Goal: Check status: Check status

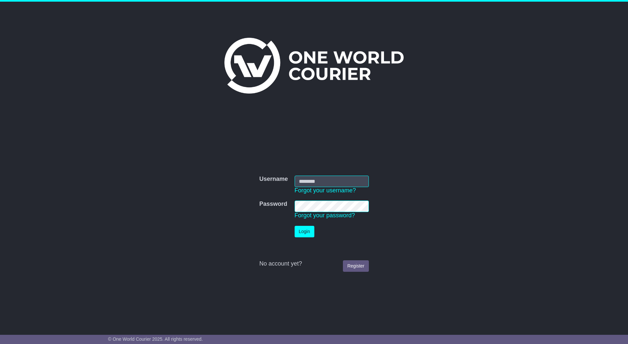
type input "*********"
click at [304, 233] on button "Login" at bounding box center [304, 231] width 20 height 11
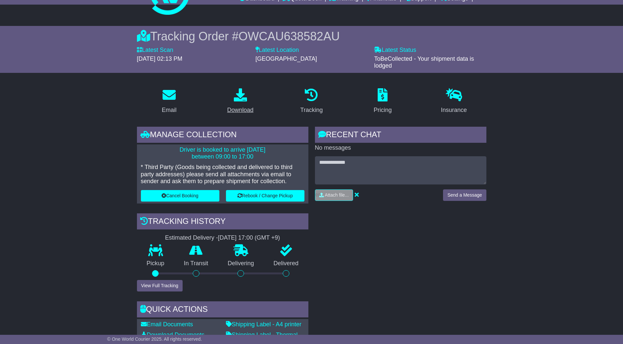
scroll to position [66, 0]
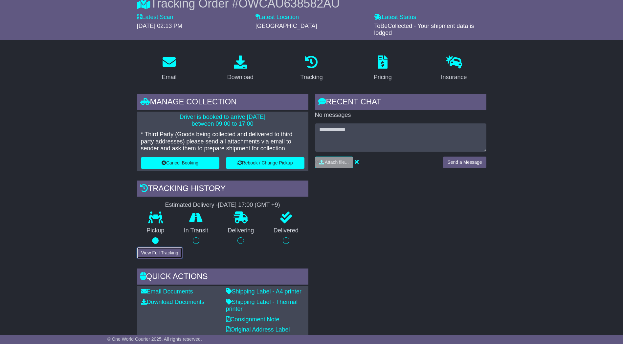
click at [165, 253] on button "View Full Tracking" at bounding box center [160, 252] width 46 height 11
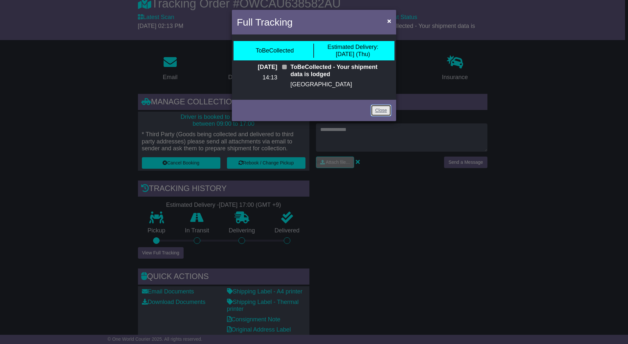
click at [378, 107] on link "Close" at bounding box center [381, 110] width 20 height 11
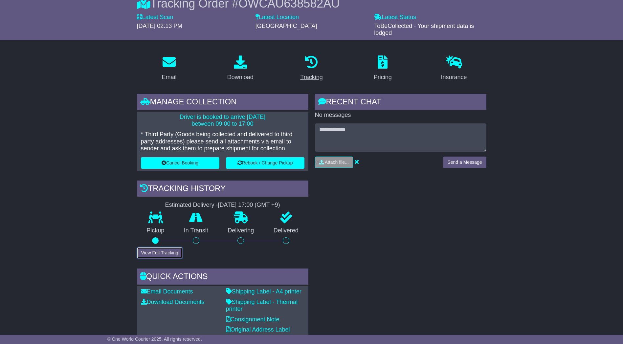
scroll to position [0, 0]
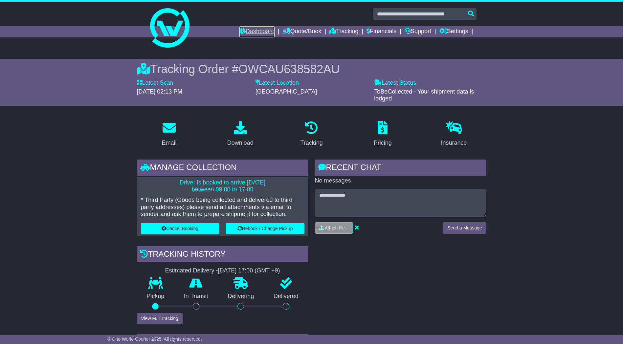
click at [255, 30] on link "Dashboard" at bounding box center [256, 31] width 35 height 11
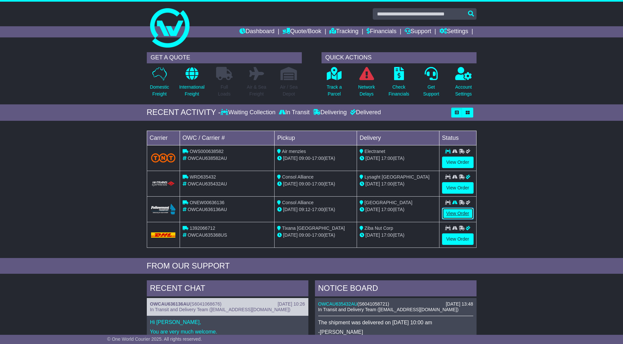
click at [458, 215] on link "View Order" at bounding box center [458, 213] width 32 height 11
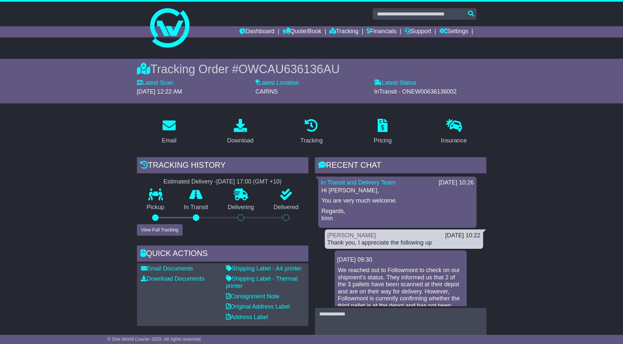
click at [434, 92] on span "InTransit - ONEW00636136002" at bounding box center [415, 91] width 82 height 7
copy span "ONEW00636136002"
